Goal: Navigation & Orientation: Find specific page/section

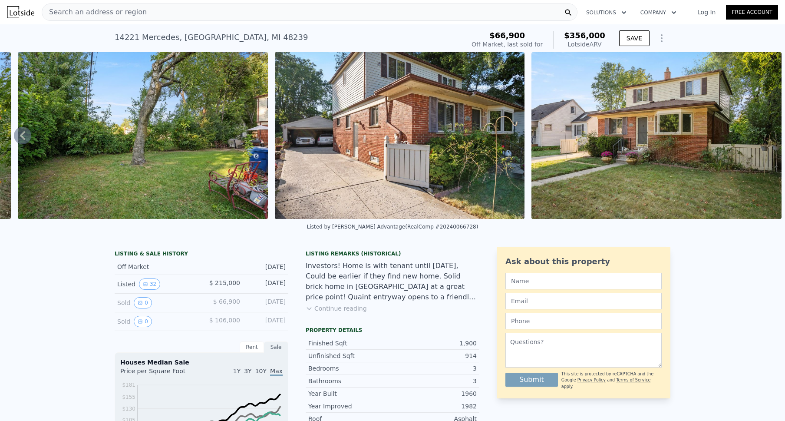
click at [27, 135] on icon at bounding box center [22, 135] width 17 height 17
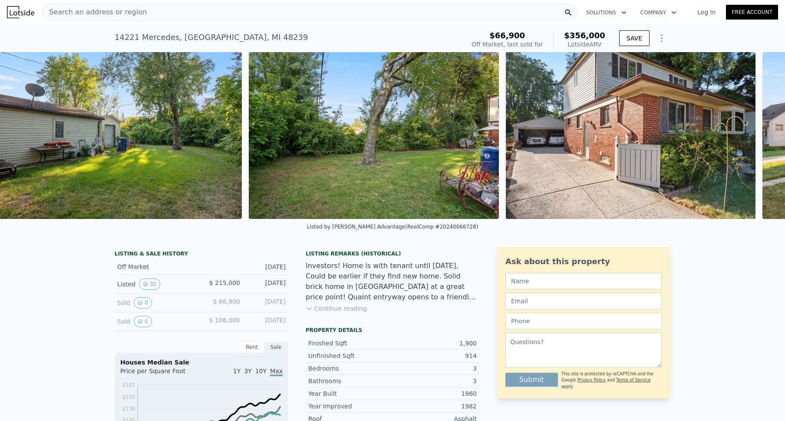
scroll to position [0, 7508]
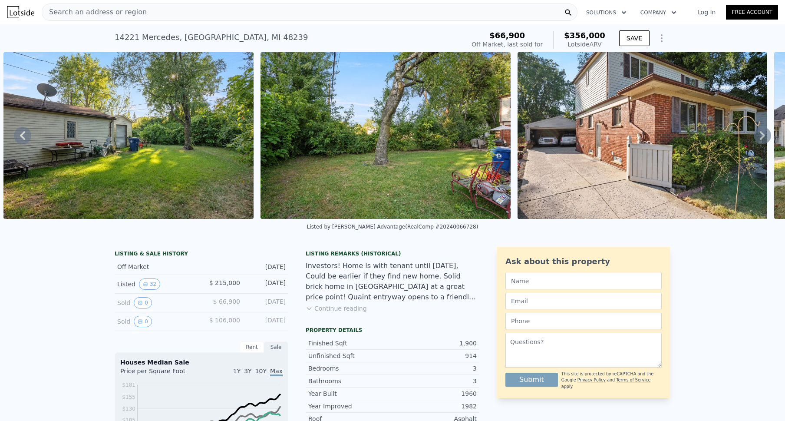
click at [26, 135] on icon at bounding box center [22, 135] width 17 height 17
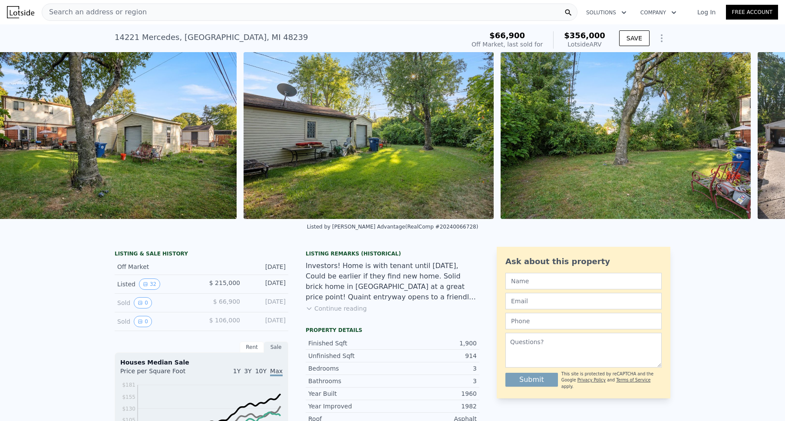
scroll to position [0, 7251]
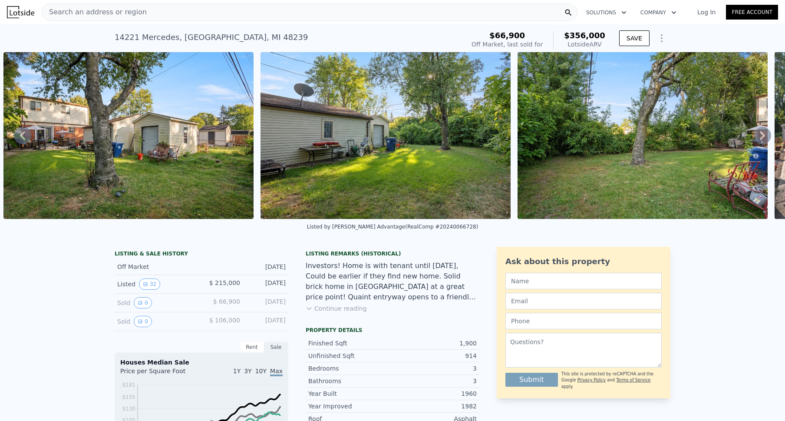
click at [26, 135] on icon at bounding box center [22, 135] width 17 height 17
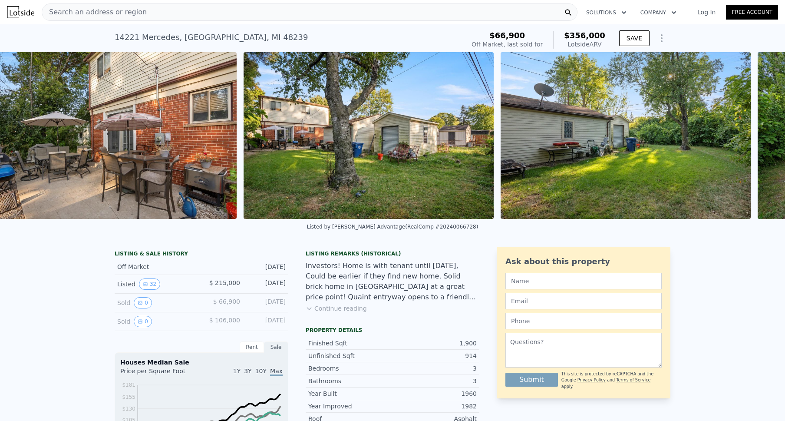
scroll to position [0, 6995]
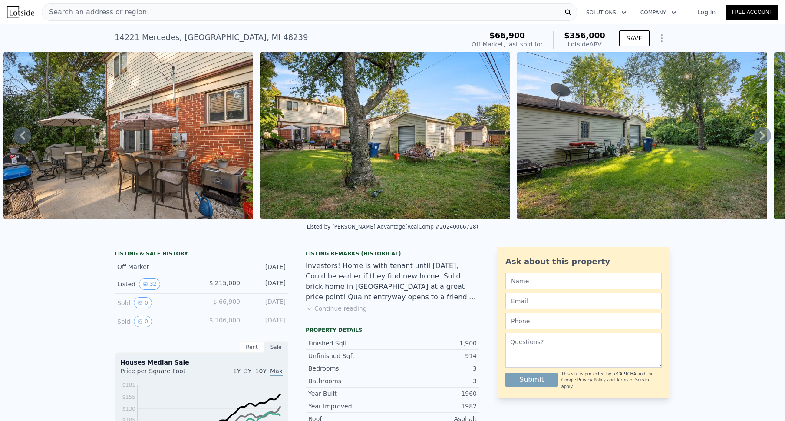
click at [26, 135] on icon at bounding box center [22, 135] width 17 height 17
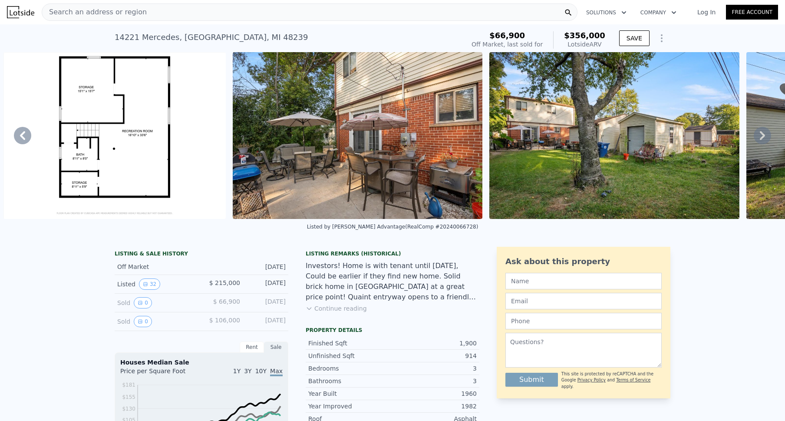
click at [26, 135] on icon at bounding box center [22, 135] width 17 height 17
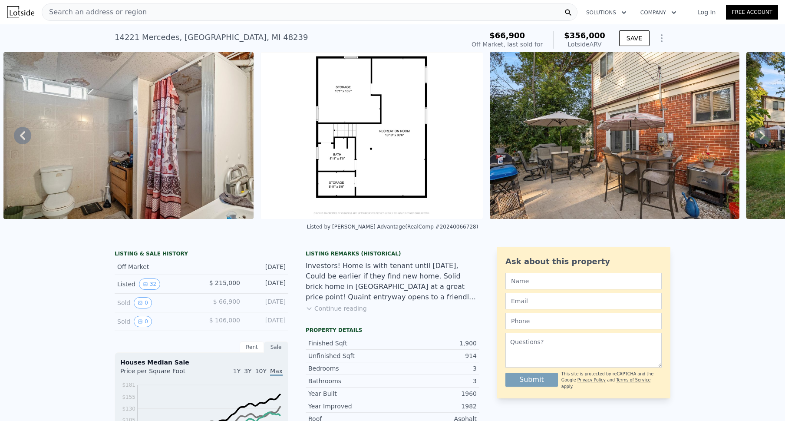
click at [26, 135] on icon at bounding box center [22, 135] width 17 height 17
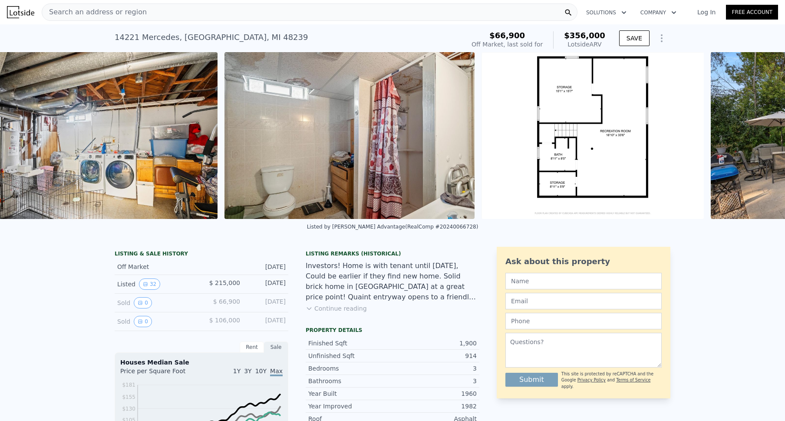
scroll to position [0, 6251]
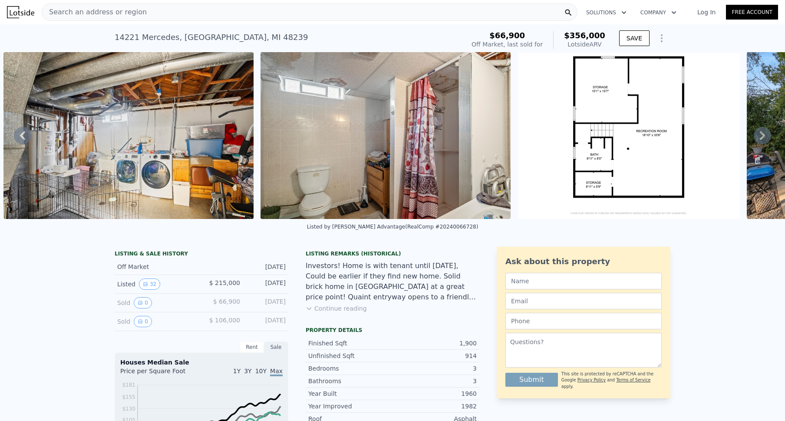
click at [30, 132] on icon at bounding box center [22, 135] width 17 height 17
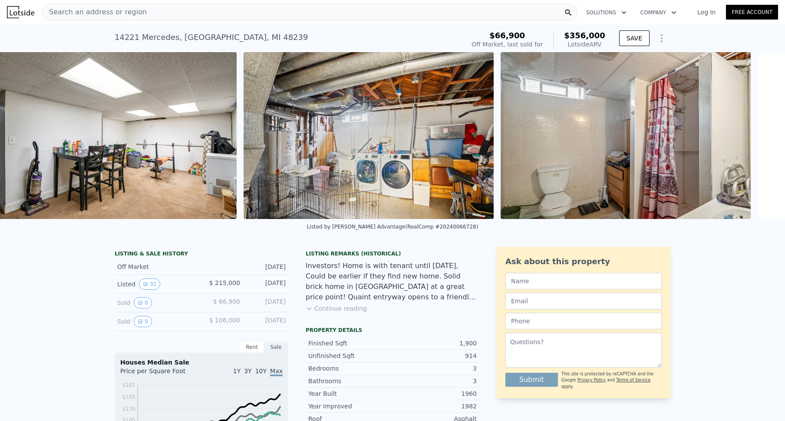
scroll to position [0, 5995]
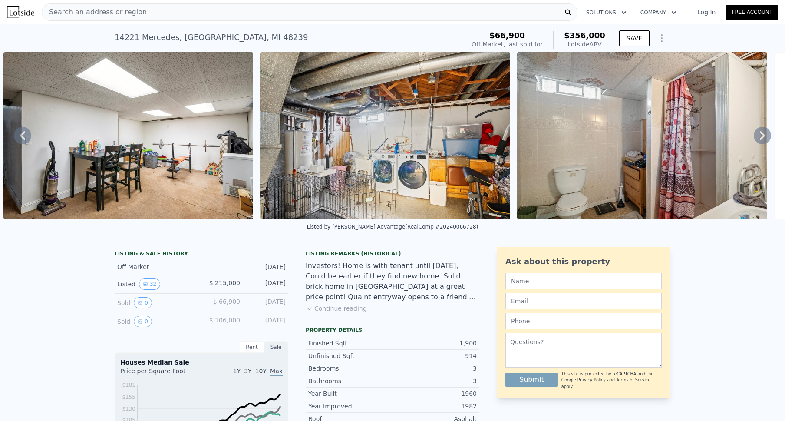
click at [23, 134] on icon at bounding box center [22, 135] width 5 height 9
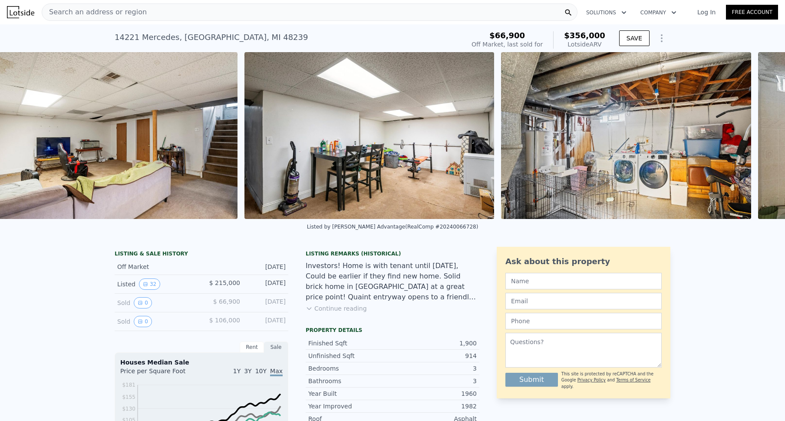
scroll to position [0, 5738]
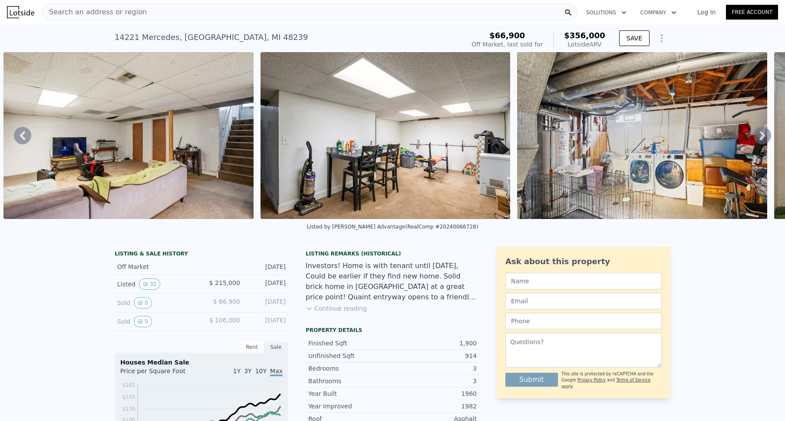
click at [25, 135] on icon at bounding box center [22, 135] width 17 height 17
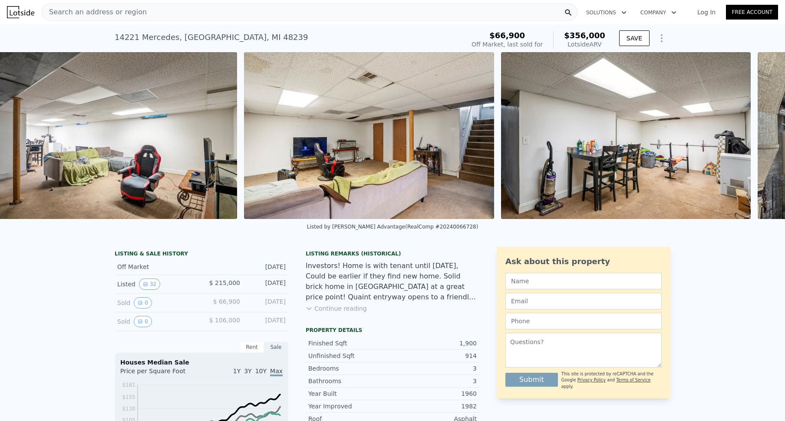
scroll to position [0, 5480]
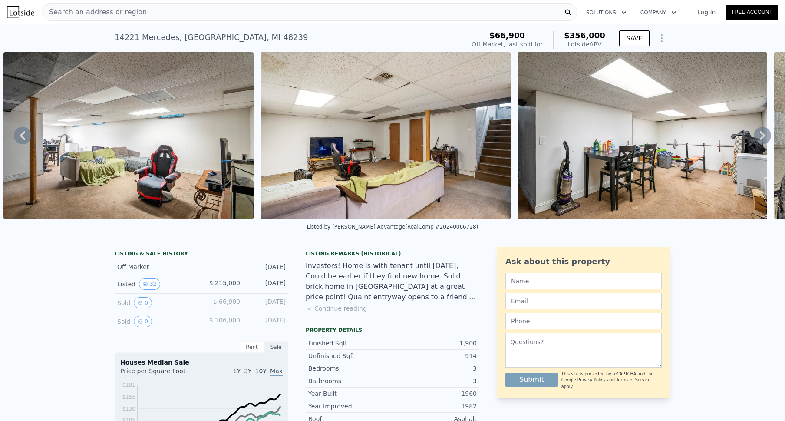
click at [24, 135] on icon at bounding box center [22, 135] width 17 height 17
